Goal: Information Seeking & Learning: Find specific page/section

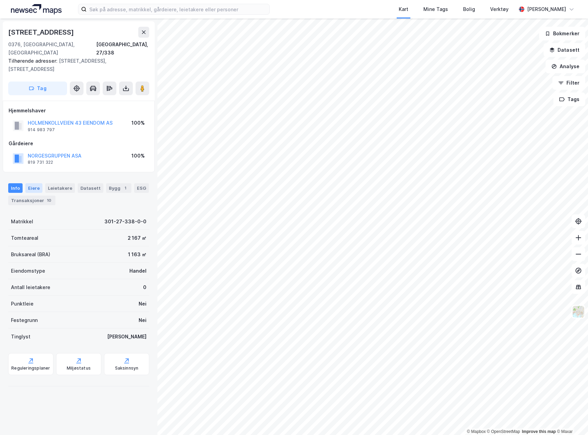
click at [36, 183] on div "Eiere" at bounding box center [33, 188] width 17 height 10
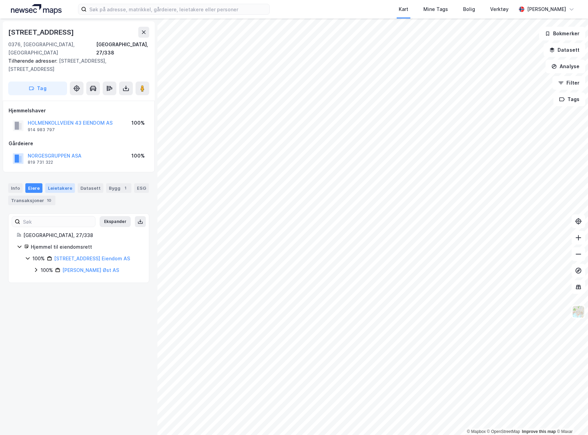
click at [64, 183] on div "Leietakere" at bounding box center [60, 188] width 30 height 10
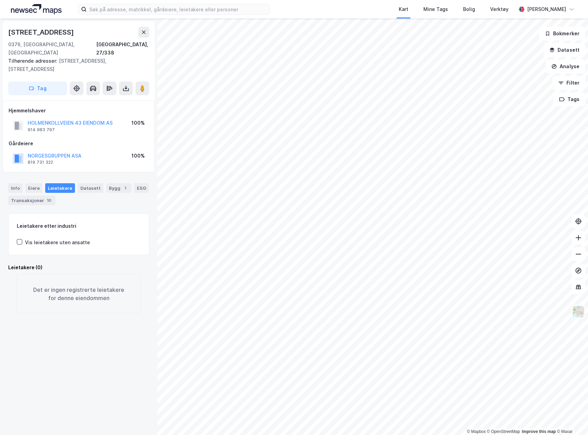
click at [54, 238] on div "Vis leietakere uten ansatte" at bounding box center [57, 242] width 65 height 8
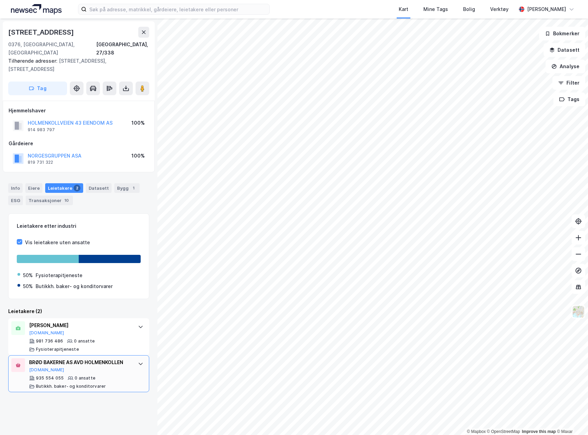
click at [21, 362] on icon at bounding box center [17, 364] width 5 height 5
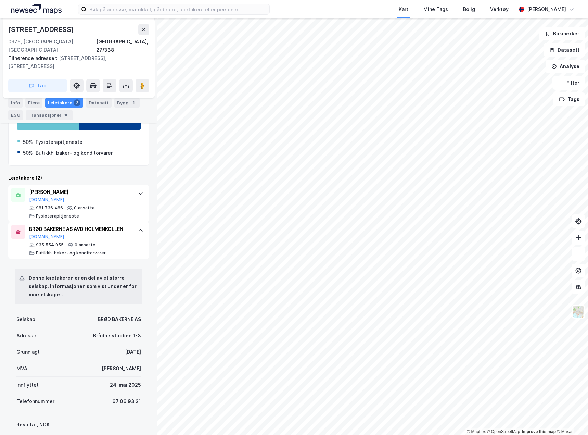
scroll to position [103, 0]
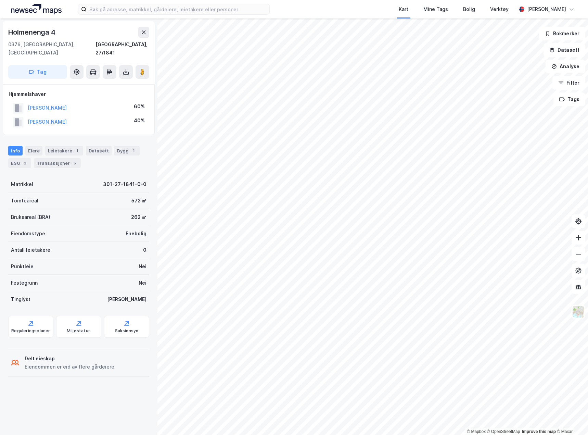
click at [369, 434] on html "Kart Mine Tags Bolig Verktøy [PERSON_NAME] © Mapbox © OpenStreetMap Improve thi…" at bounding box center [294, 217] width 588 height 435
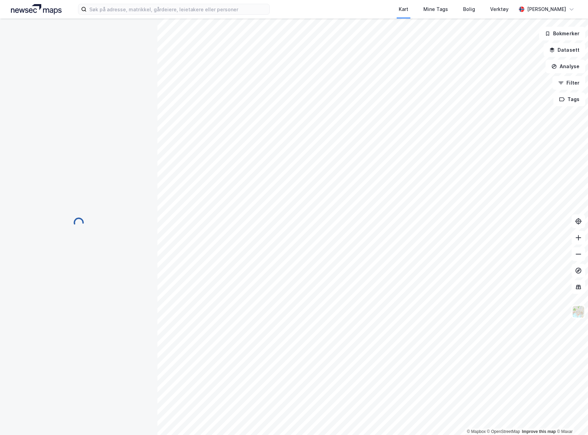
scroll to position [1, 0]
click at [117, 11] on input at bounding box center [178, 9] width 183 height 10
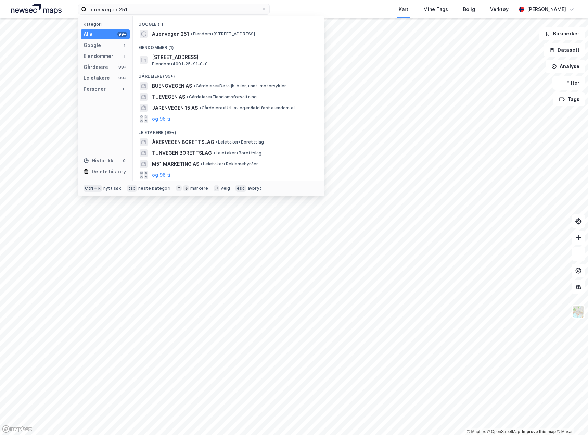
click at [144, 38] on div "Auenvegen 251 • Eiendom • Auenvegen 251, 3947 Langangen" at bounding box center [228, 33] width 181 height 11
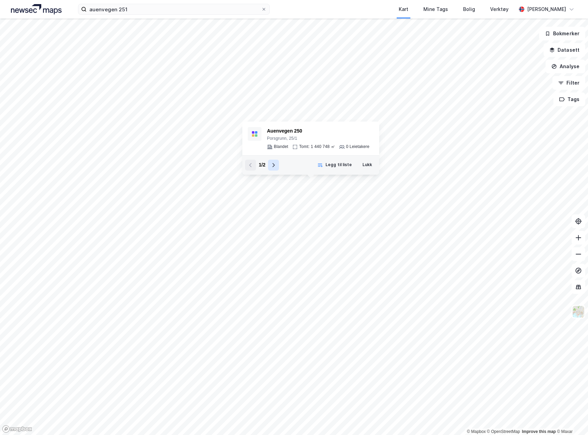
click at [272, 162] on icon at bounding box center [273, 164] width 5 height 5
click at [368, 165] on button "Lukk" at bounding box center [367, 165] width 18 height 11
click at [354, 141] on div "Porsgrunn, 25/1" at bounding box center [318, 138] width 102 height 5
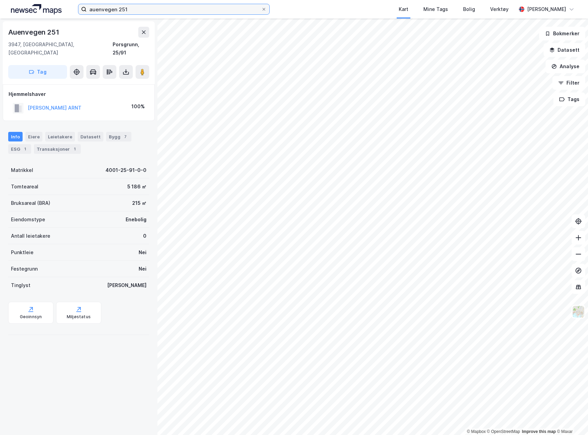
click at [153, 5] on input "auenvegen 251" at bounding box center [174, 9] width 175 height 10
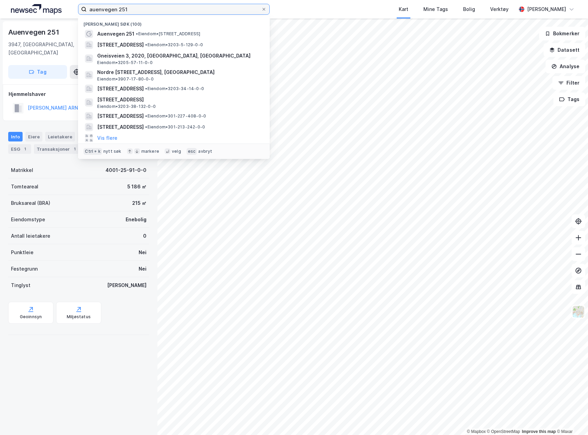
click at [153, 5] on input "auenvegen 251" at bounding box center [174, 9] width 175 height 10
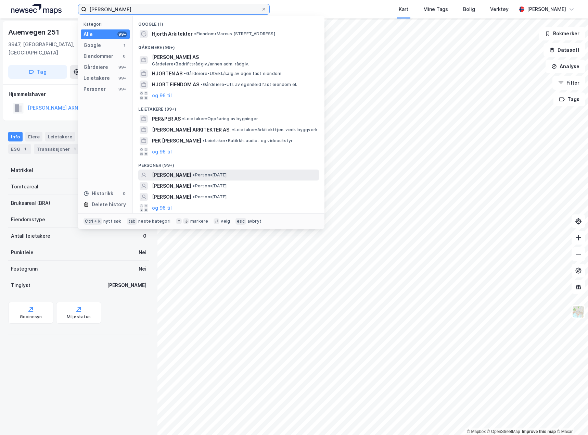
type input "per hjorth"
click at [235, 174] on div "PER HJORTH • Person • 10. feb. 1955" at bounding box center [235, 175] width 166 height 8
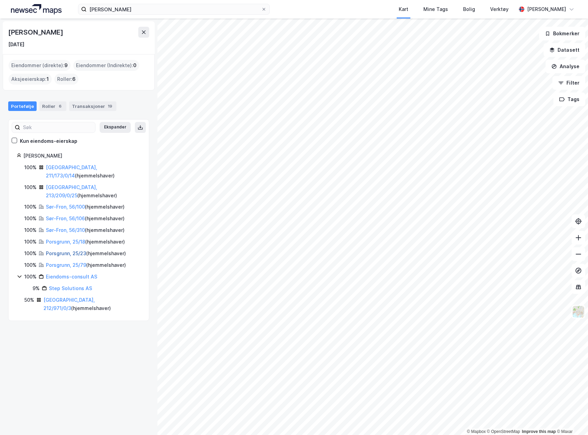
click at [57, 250] on link "Porsgrunn, 25/23" at bounding box center [66, 253] width 40 height 6
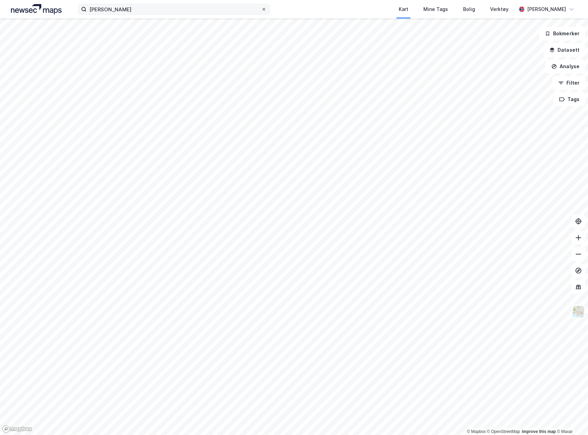
click at [264, 10] on icon at bounding box center [264, 9] width 3 height 3
click at [261, 10] on input "per hjorth" at bounding box center [174, 9] width 175 height 10
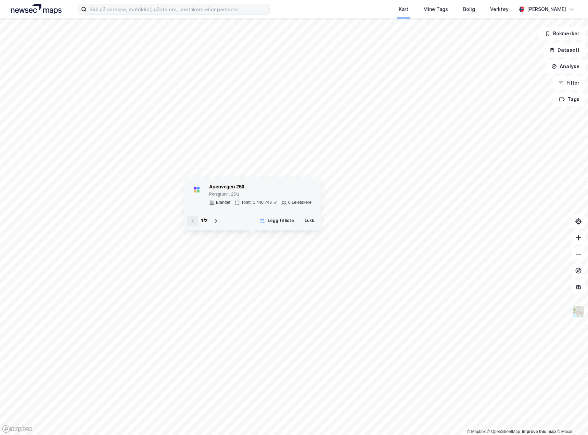
click at [241, 198] on div "Auenvegen 250 Porsgrunn, 25/1 Blandet Tomt: 1 440 748 ㎡ 0 Leietakere" at bounding box center [260, 194] width 102 height 23
click at [273, 185] on div "Auenvegen 250" at bounding box center [260, 187] width 102 height 8
